Goal: Task Accomplishment & Management: Use online tool/utility

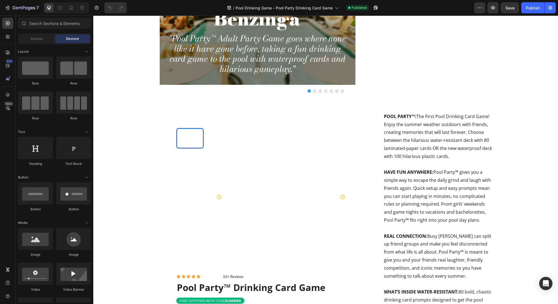
scroll to position [472, 0]
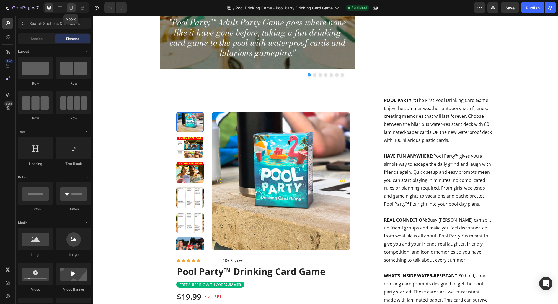
click at [72, 8] on icon at bounding box center [71, 8] width 3 height 4
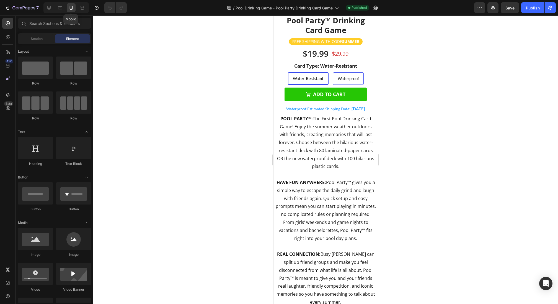
scroll to position [412, 0]
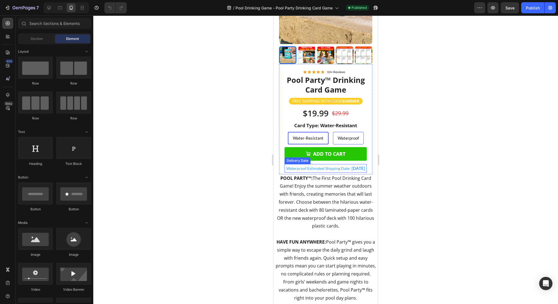
click at [359, 171] on div "Waterproof Estimated Shipping Date: [DATE]" at bounding box center [326, 168] width 80 height 9
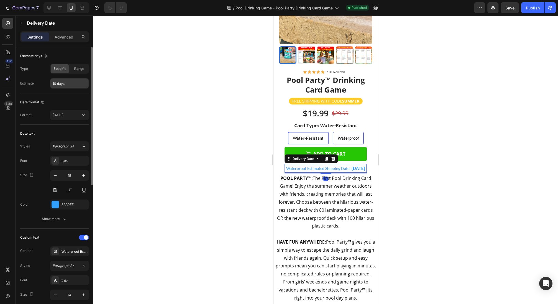
click at [54, 82] on input "10 days" at bounding box center [69, 83] width 38 height 10
drag, startPoint x: 56, startPoint y: 83, endPoint x: 44, endPoint y: 83, distance: 11.6
click at [44, 83] on div "Estimate 10 days" at bounding box center [54, 83] width 69 height 11
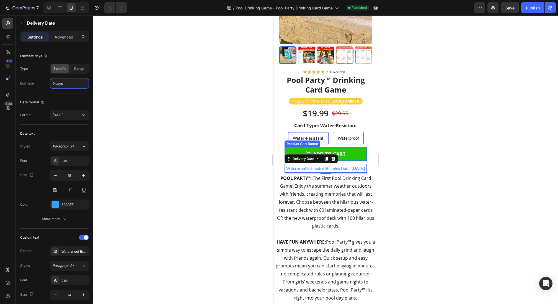
type input "9 days"
click at [255, 140] on div at bounding box center [325, 160] width 465 height 288
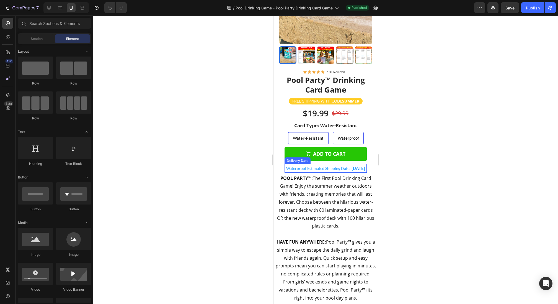
click at [343, 171] on div "Waterproof Estimated Shipping Date: [DATE]" at bounding box center [326, 168] width 80 height 9
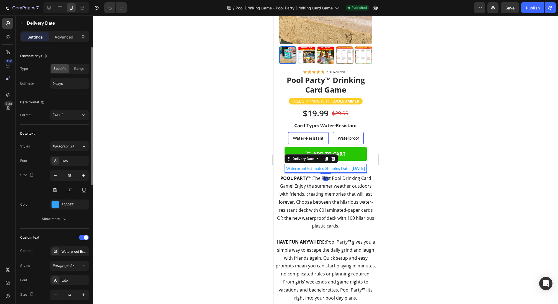
click at [70, 125] on div "Estimate days Type Specific Range Estimate 9 days" at bounding box center [54, 177] width 69 height 104
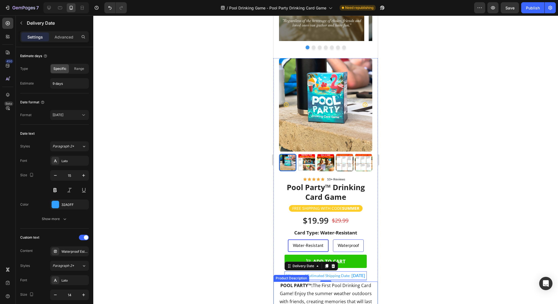
scroll to position [289, 0]
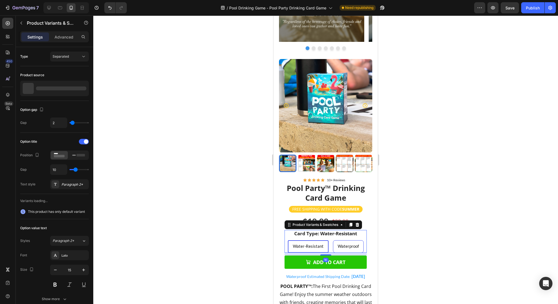
click at [348, 247] on span "Waterproof" at bounding box center [348, 245] width 21 height 5
click at [348, 240] on input "Waterproof Waterproof Waterproof" at bounding box center [348, 240] width 0 height 0
radio input "true"
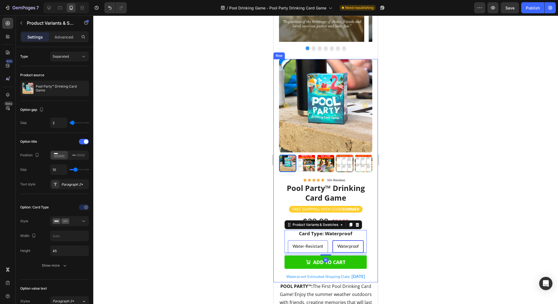
click at [399, 196] on div at bounding box center [325, 160] width 465 height 288
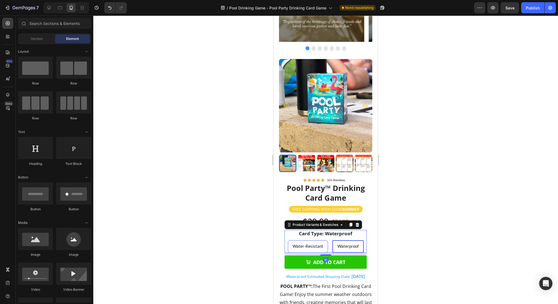
click at [317, 242] on div "Water-Resistant" at bounding box center [308, 246] width 40 height 10
click at [308, 240] on input "Water-Resistant Water-Resistant Water-[GEOGRAPHIC_DATA]" at bounding box center [308, 240] width 0 height 0
radio input "true"
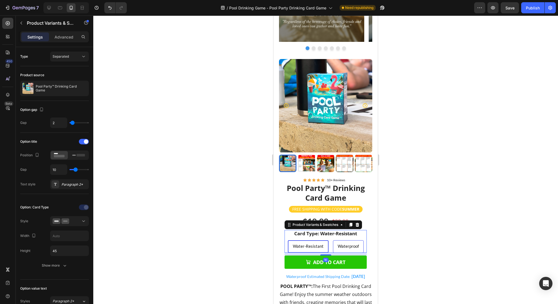
click at [435, 194] on div at bounding box center [325, 160] width 465 height 288
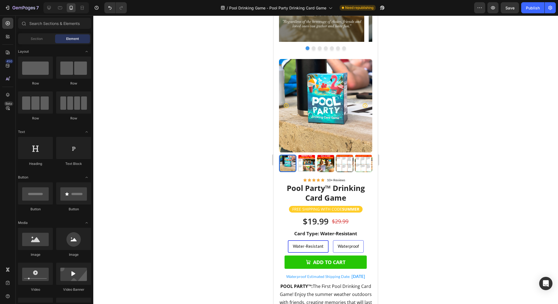
click at [435, 194] on div at bounding box center [325, 160] width 465 height 288
click at [537, 11] on button "Publish" at bounding box center [533, 7] width 23 height 11
